Goal: Information Seeking & Learning: Learn about a topic

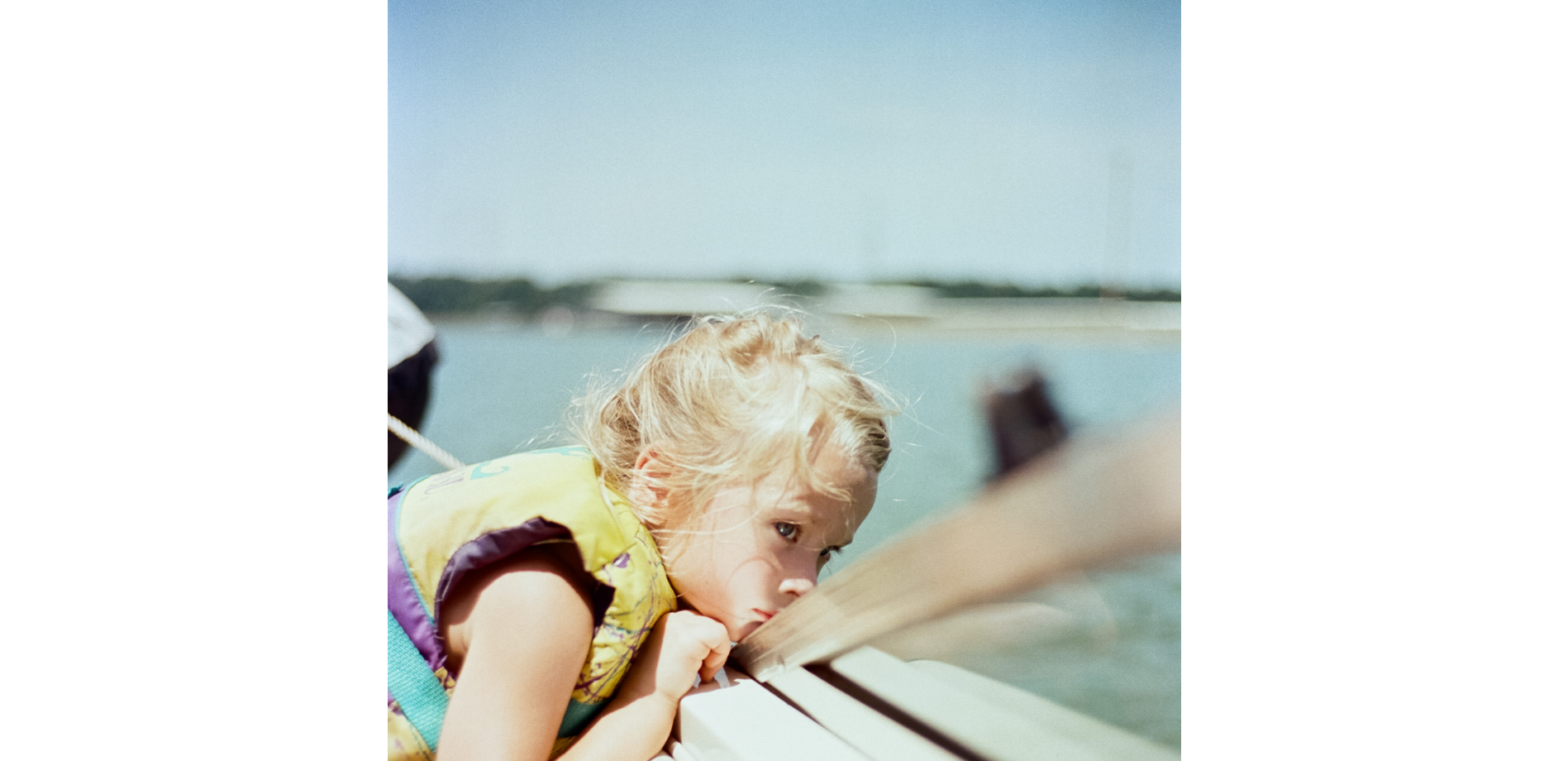
scroll to position [3721, 0]
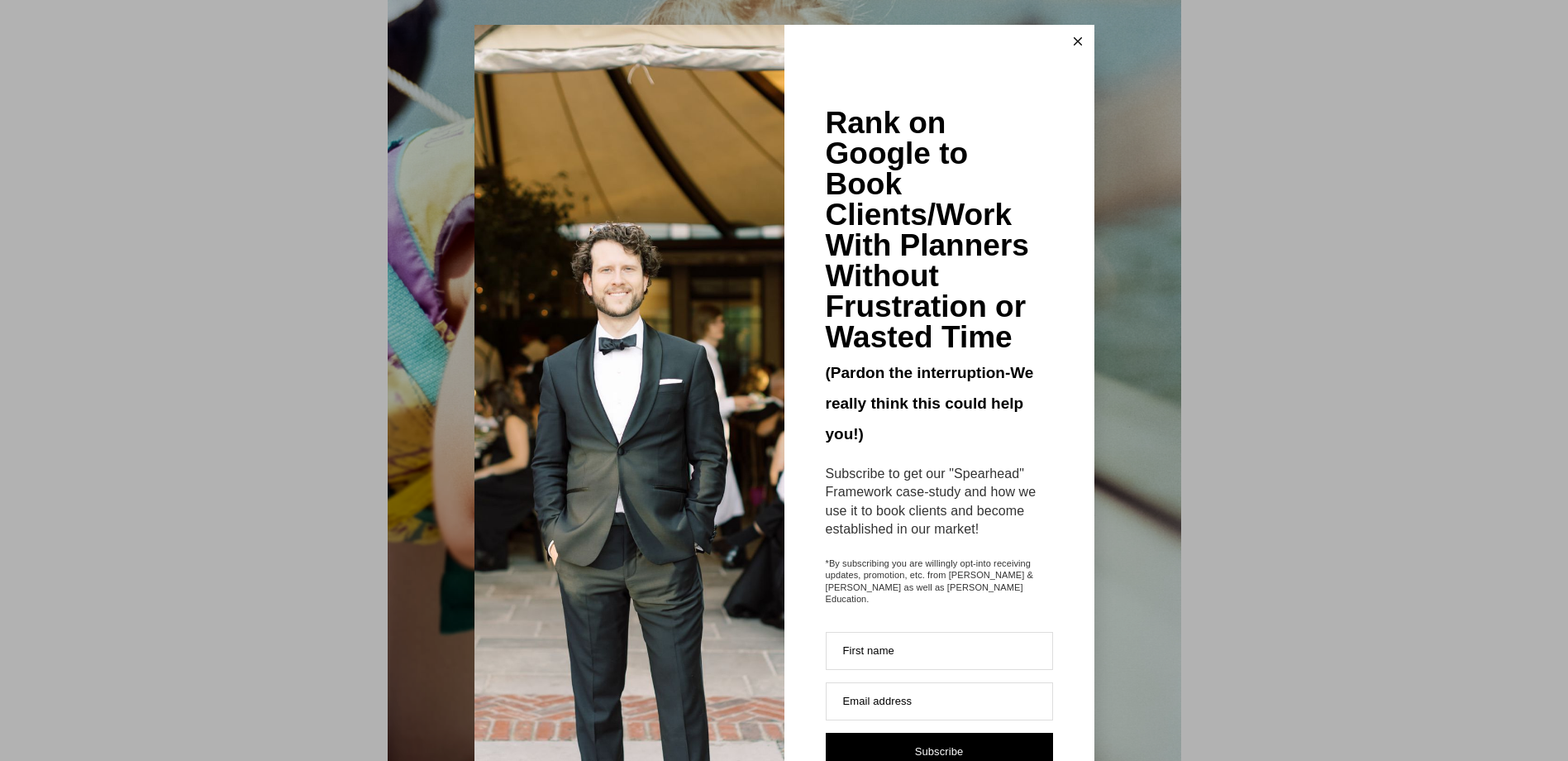
click at [1078, 36] on button at bounding box center [1077, 41] width 33 height 33
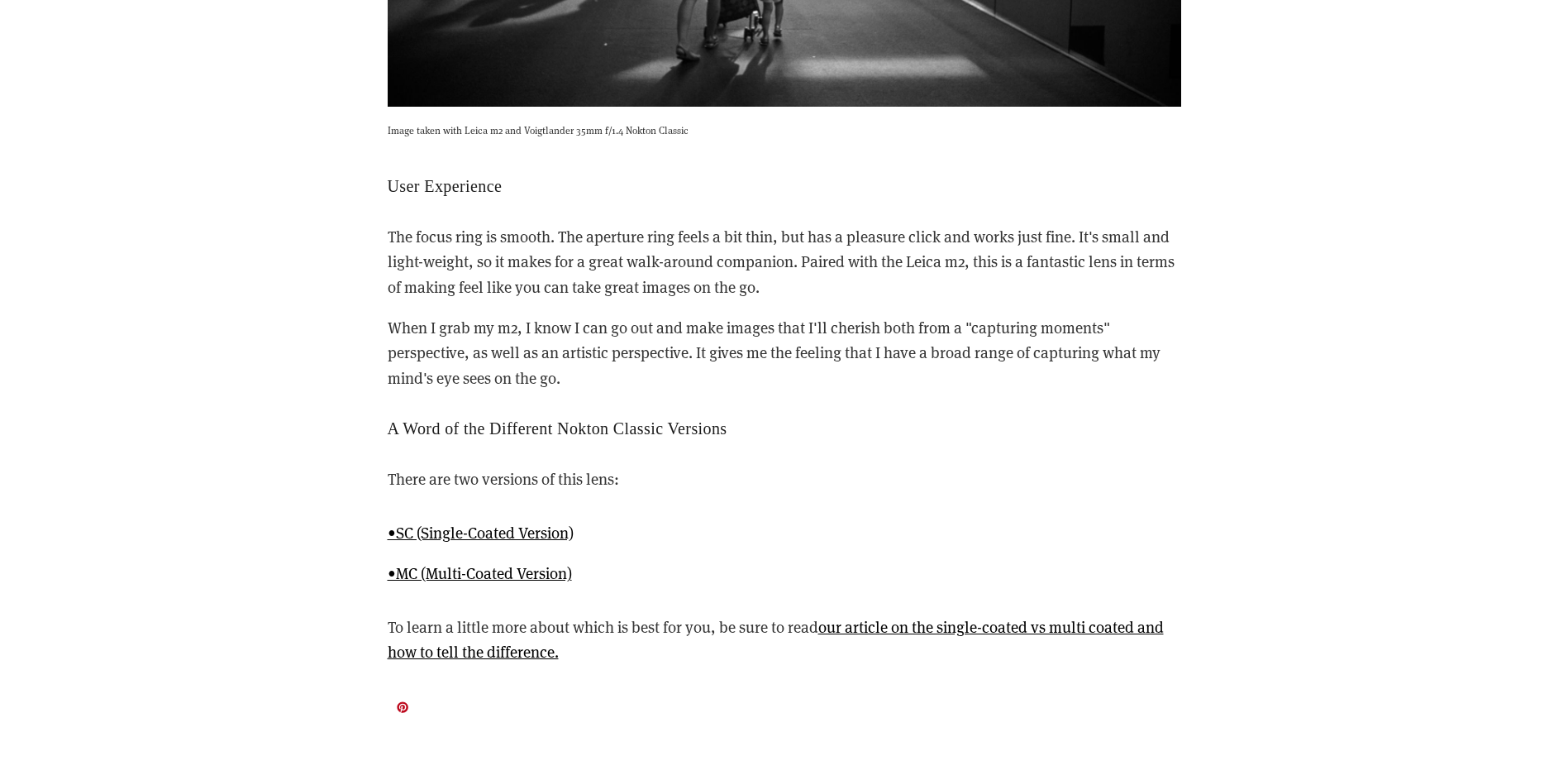
scroll to position [5291, 0]
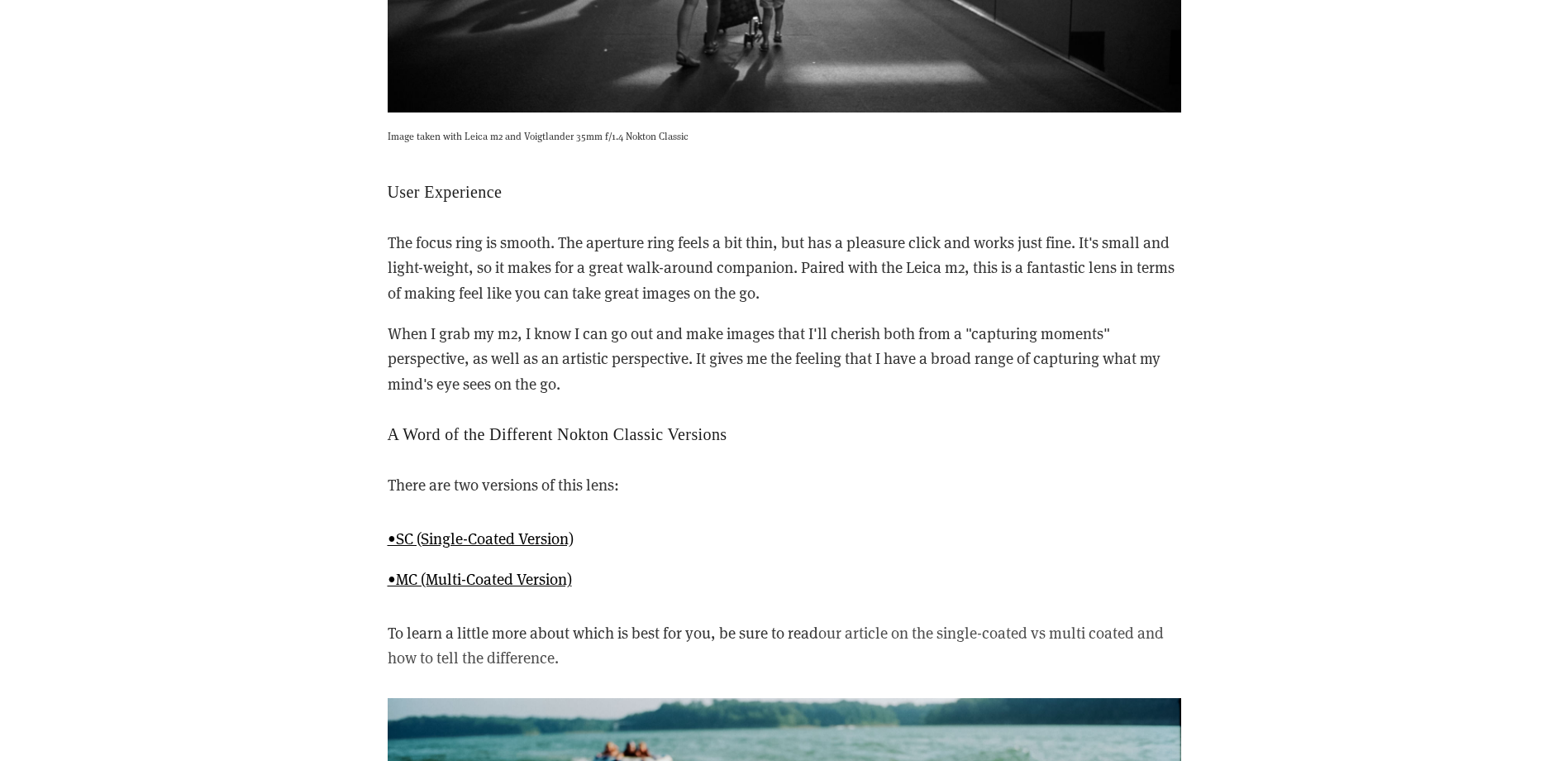
click at [1021, 637] on link "our article on the single-coated vs multi coated and how to tell the difference." at bounding box center [776, 645] width 776 height 46
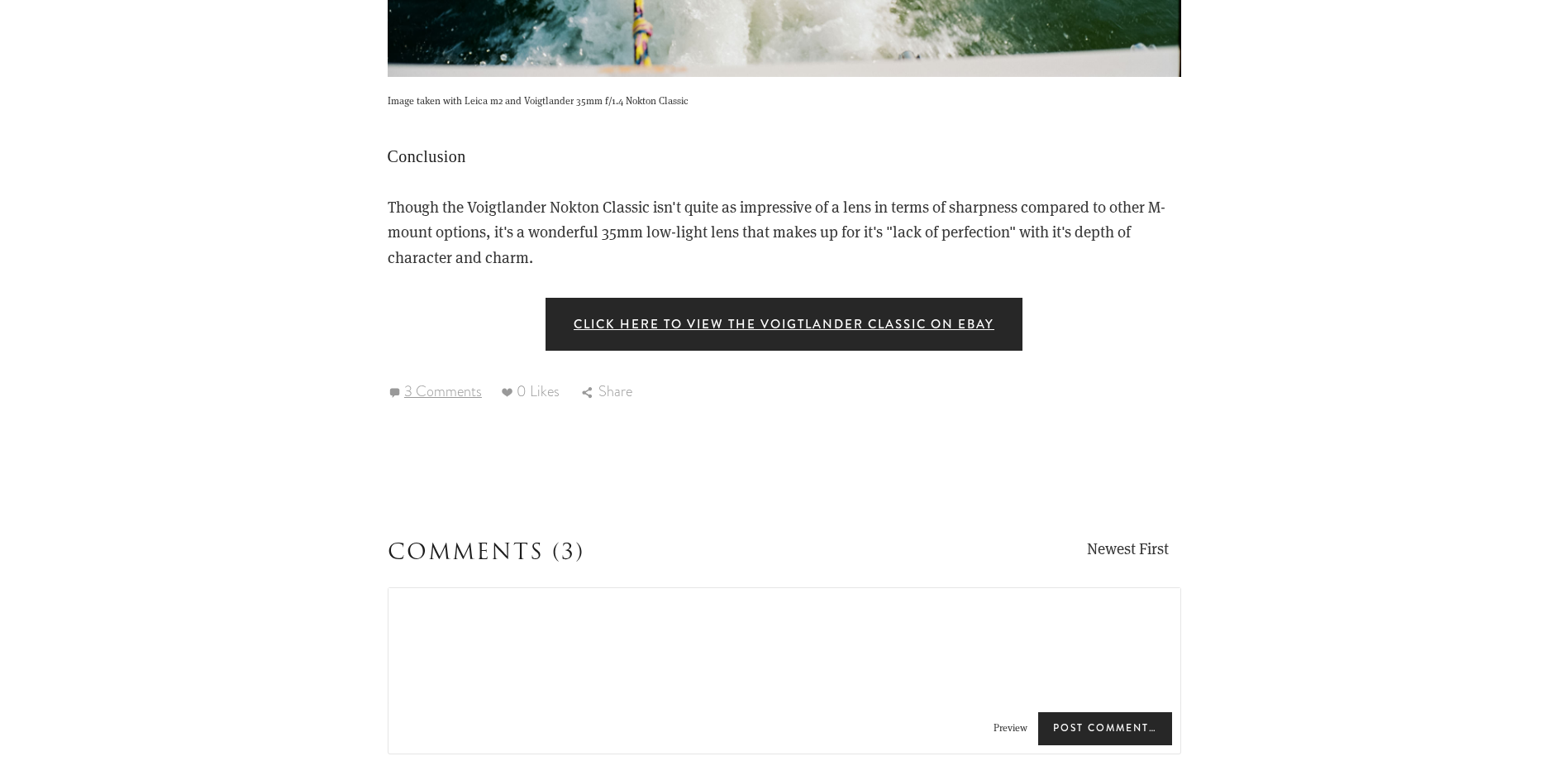
scroll to position [6449, 0]
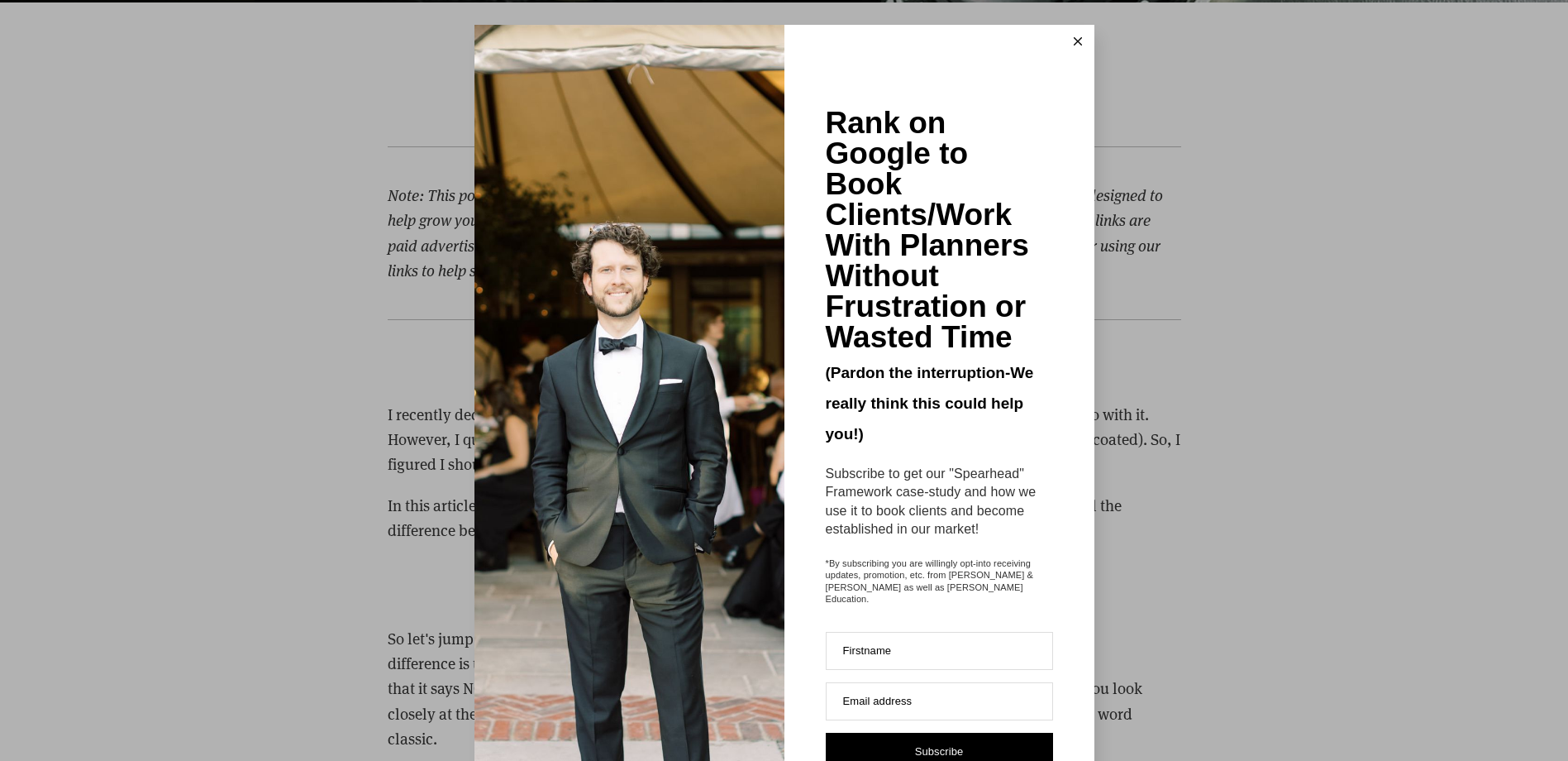
scroll to position [1819, 0]
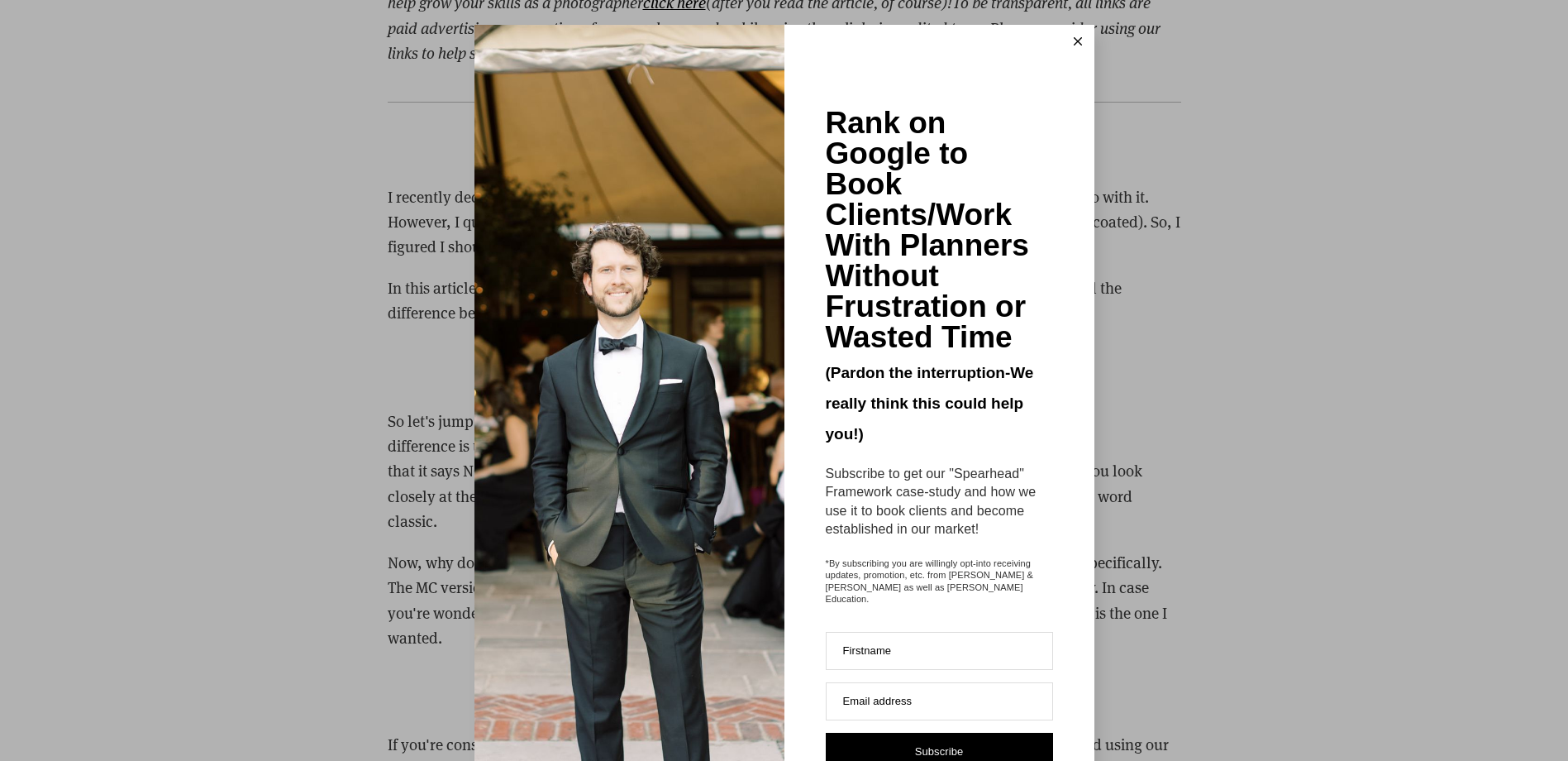
click at [1074, 37] on icon at bounding box center [1078, 42] width 8 height 8
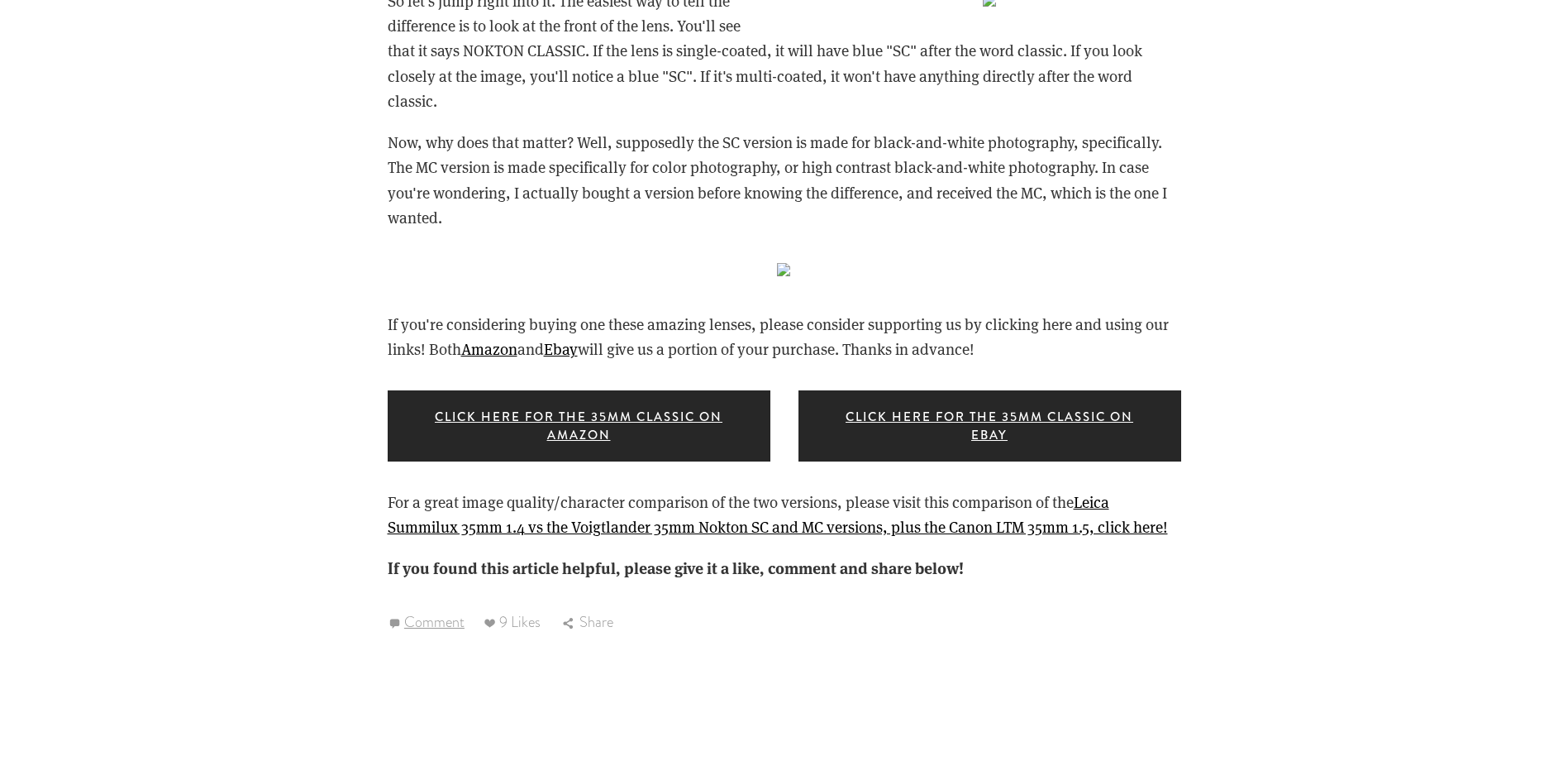
scroll to position [2398, 0]
